Goal: Information Seeking & Learning: Learn about a topic

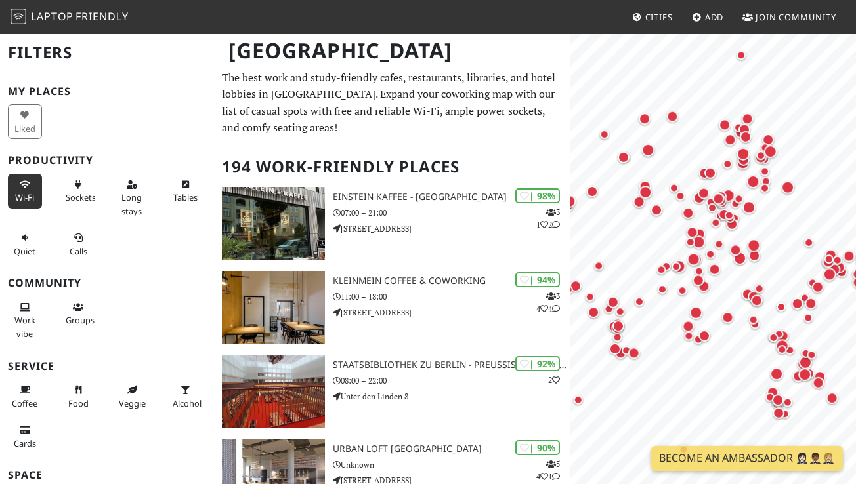
scroll to position [121, 0]
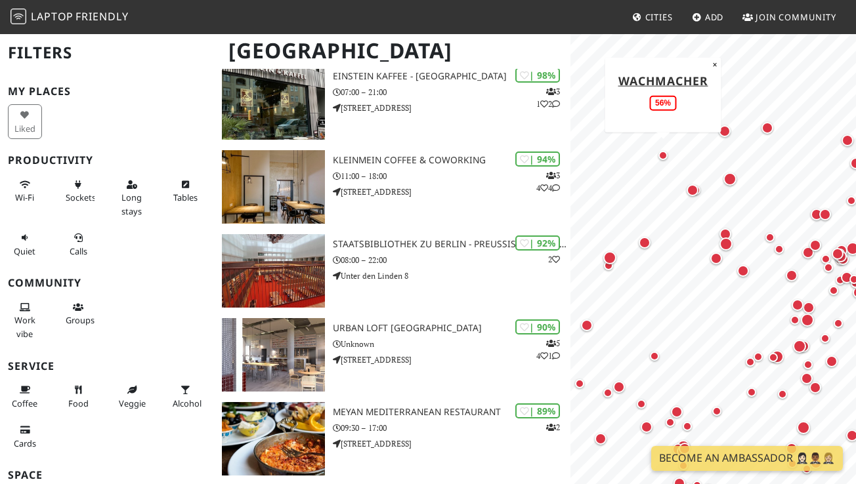
click at [663, 153] on div "Map marker" at bounding box center [662, 155] width 9 height 9
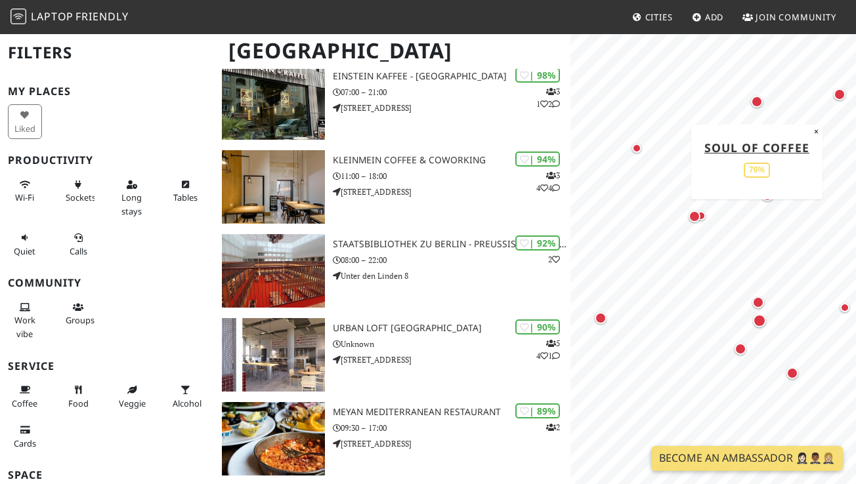
click at [755, 97] on div "Map marker" at bounding box center [757, 102] width 12 height 12
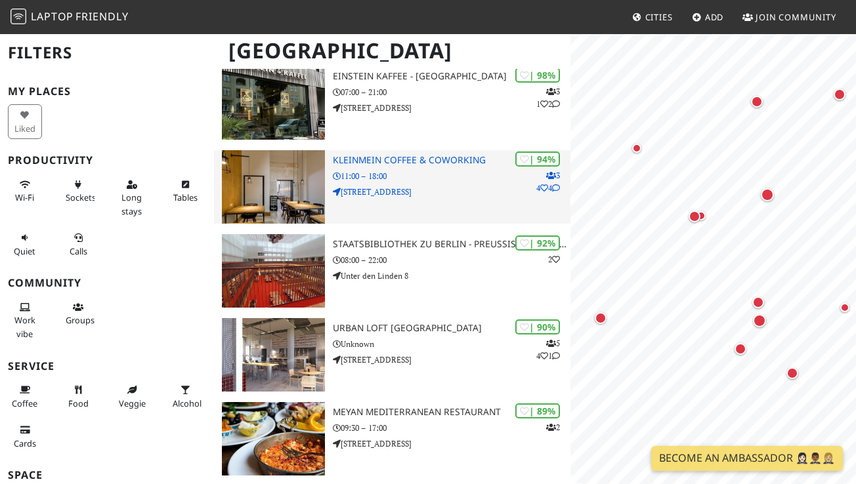
scroll to position [0, 0]
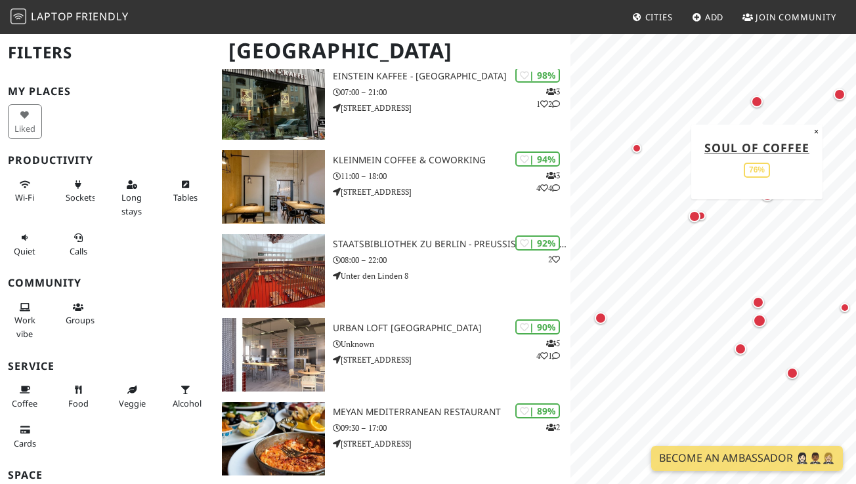
click at [760, 107] on div "Map marker" at bounding box center [756, 101] width 17 height 17
click at [840, 92] on div "Map marker" at bounding box center [839, 95] width 12 height 12
click at [838, 98] on div "Map marker" at bounding box center [839, 95] width 12 height 12
click at [690, 214] on div "Map marker" at bounding box center [694, 217] width 12 height 12
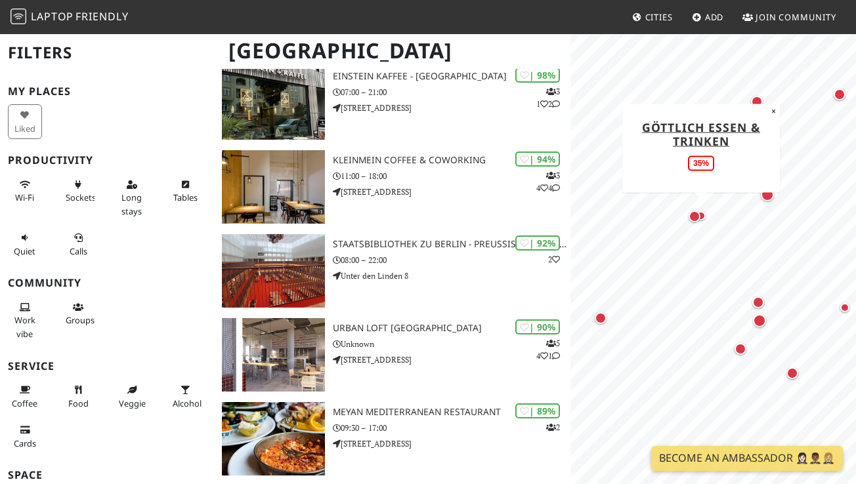
click at [704, 214] on div "Map marker" at bounding box center [700, 215] width 9 height 9
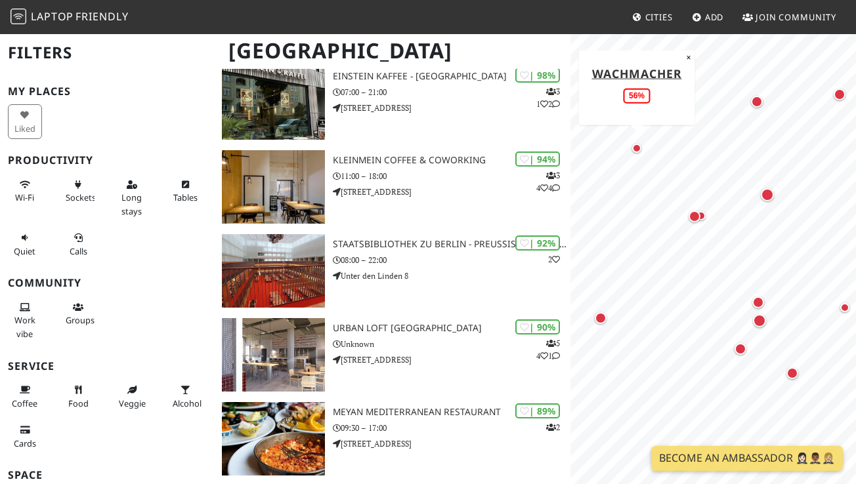
click at [642, 150] on div "Map marker" at bounding box center [637, 148] width 16 height 16
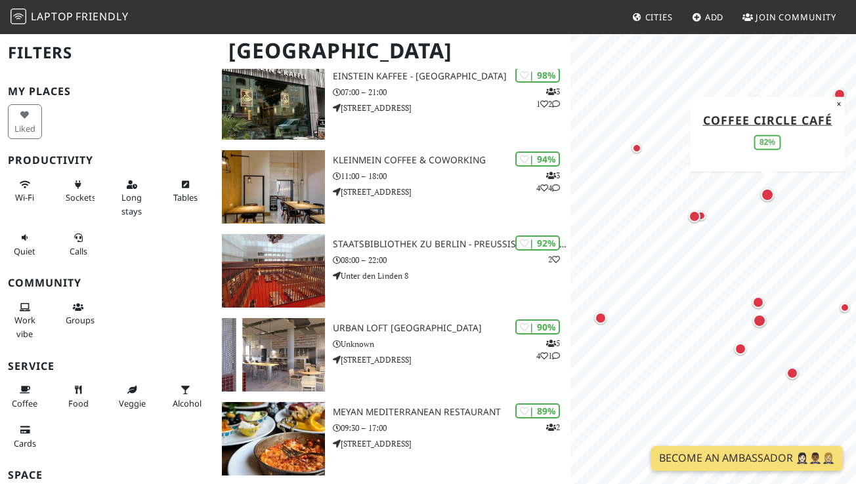
click at [769, 194] on div "Map marker" at bounding box center [766, 194] width 13 height 13
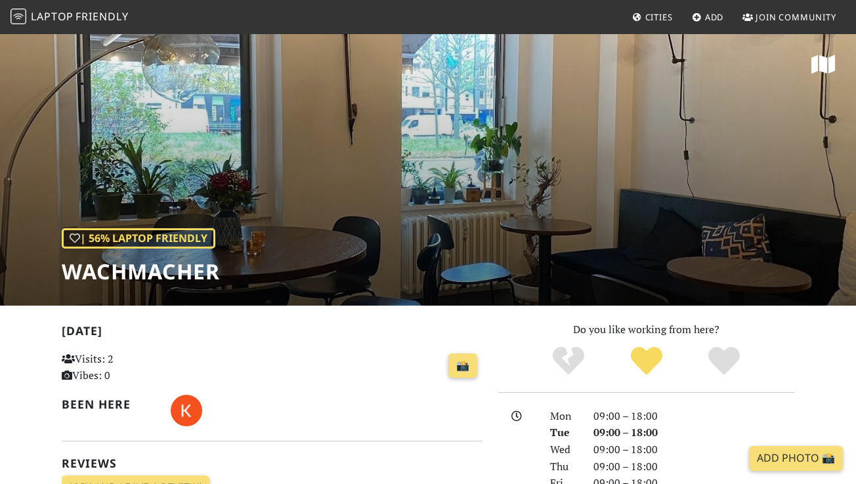
click at [274, 196] on div "| 56% Laptop Friendly Wachmacher" at bounding box center [428, 169] width 856 height 273
click at [265, 172] on div "| 56% Laptop Friendly Wachmacher" at bounding box center [428, 169] width 856 height 273
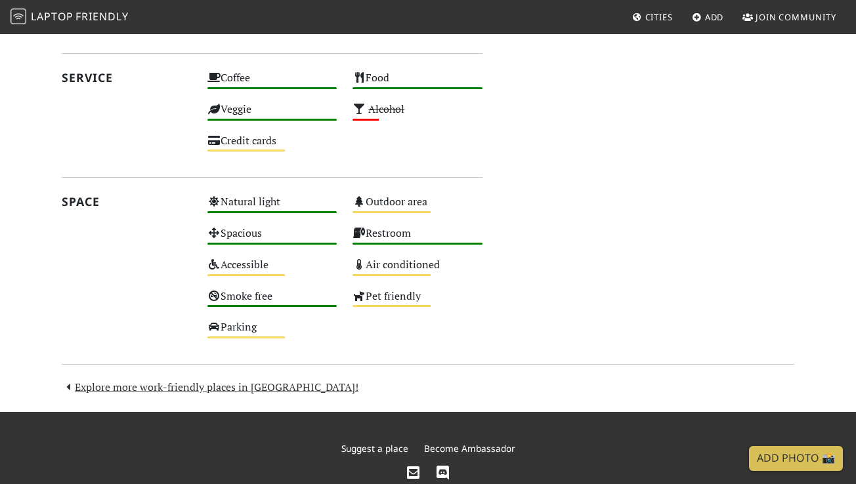
scroll to position [648, 0]
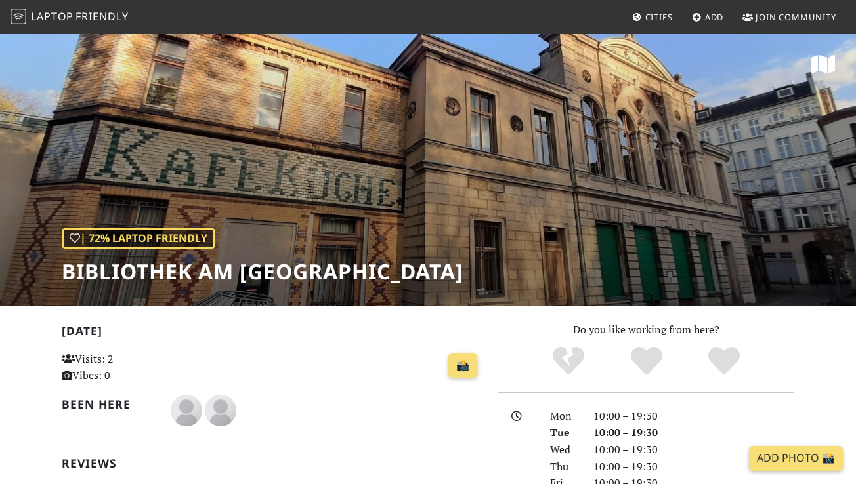
click at [255, 162] on div "| 72% Laptop Friendly Bibliothek am Luisenbad" at bounding box center [428, 169] width 856 height 273
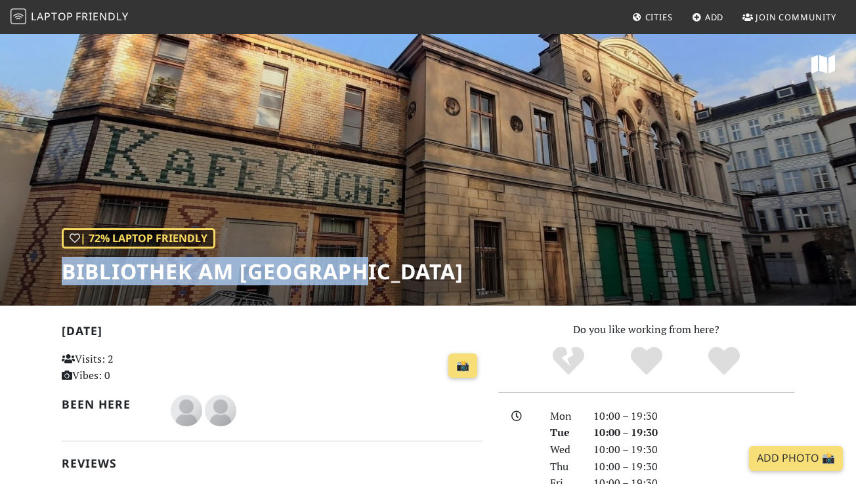
drag, startPoint x: 373, startPoint y: 269, endPoint x: 64, endPoint y: 264, distance: 309.1
click at [64, 264] on div "| 72% Laptop Friendly Bibliothek am Luisenbad" at bounding box center [428, 169] width 856 height 273
copy h1 "Bibliothek am Luisenbad"
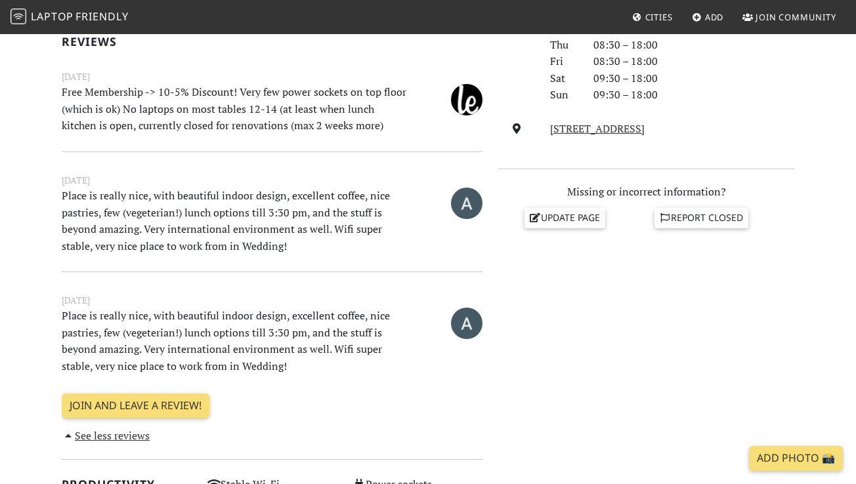
scroll to position [423, 0]
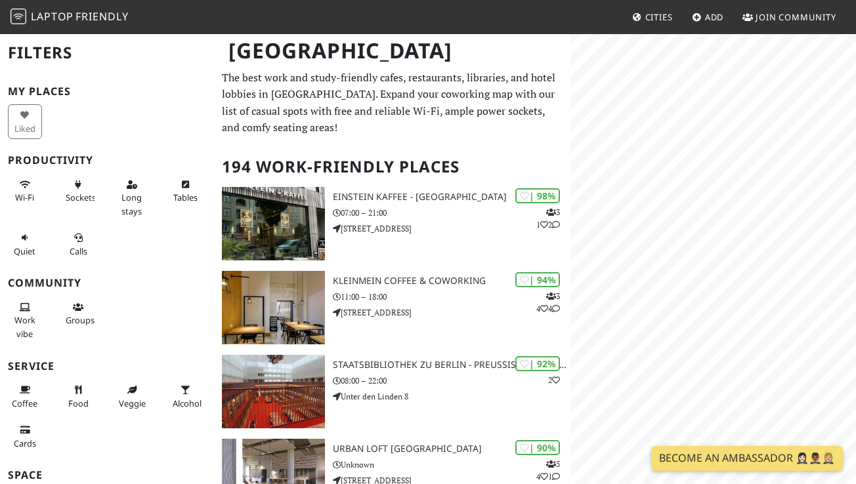
scroll to position [121, 0]
